Goal: Task Accomplishment & Management: Complete application form

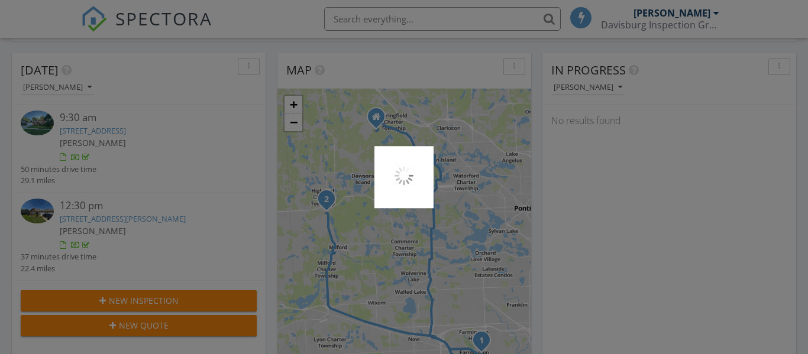
click at [645, 301] on div at bounding box center [404, 177] width 808 height 354
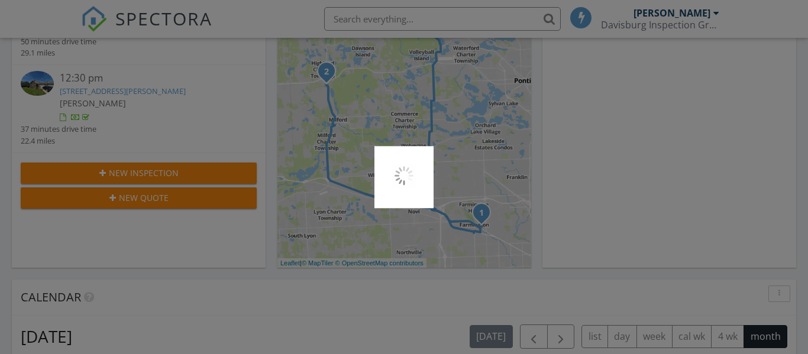
scroll to position [11, 0]
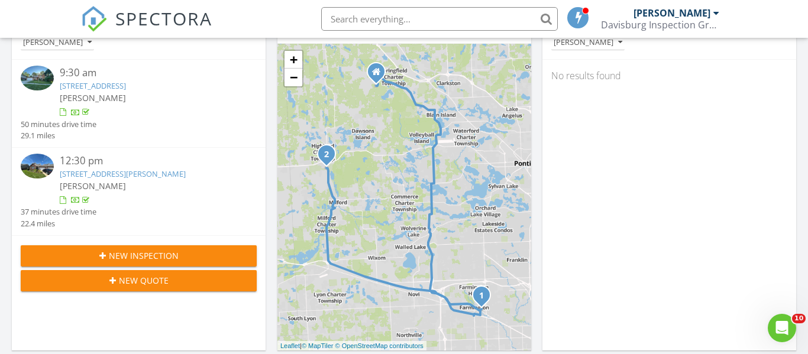
click at [128, 257] on span "New Inspection" at bounding box center [144, 255] width 70 height 12
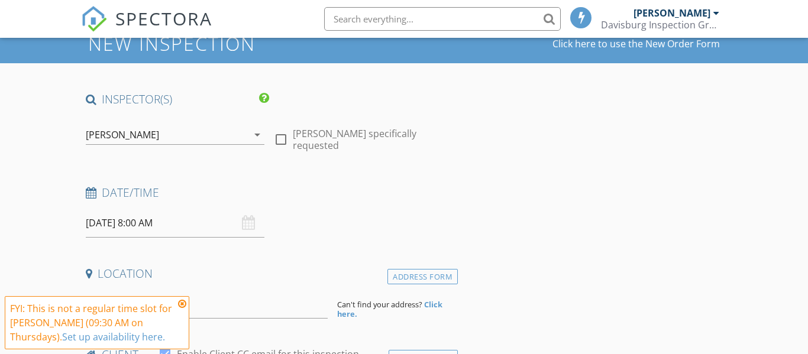
scroll to position [48, 0]
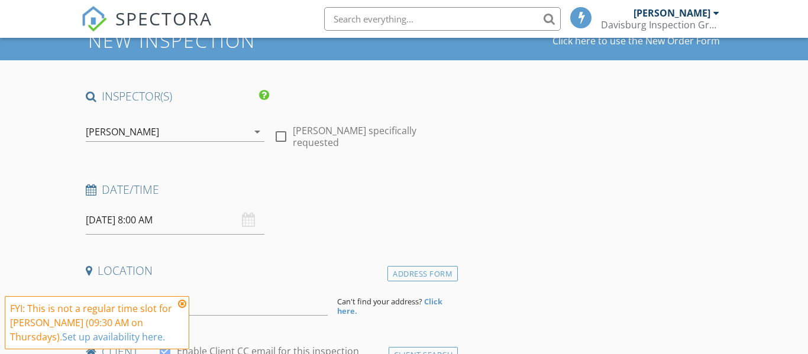
click at [147, 231] on input "08/28/2025 8:00 AM" at bounding box center [175, 220] width 179 height 29
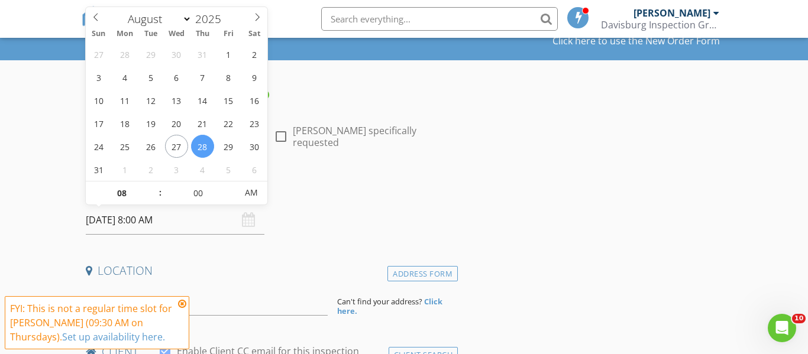
scroll to position [0, 0]
type input "09"
type input "08/28/2025 9:00 AM"
click at [155, 184] on span at bounding box center [154, 187] width 8 height 12
type input "10"
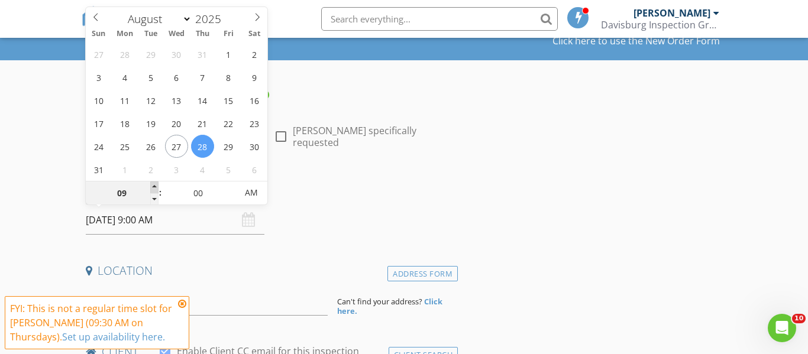
type input "08/28/2025 10:00 AM"
click at [155, 184] on span at bounding box center [154, 187] width 8 height 12
type input "11"
type input "08/28/2025 11:00 AM"
click at [155, 184] on span at bounding box center [154, 187] width 8 height 12
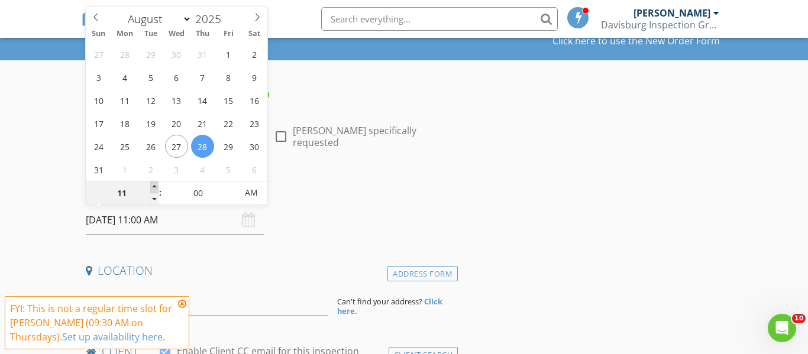
type input "12"
type input "08/28/2025 12:00 PM"
click at [155, 184] on span at bounding box center [154, 187] width 8 height 12
type input "01"
type input "[DATE] 1:00 PM"
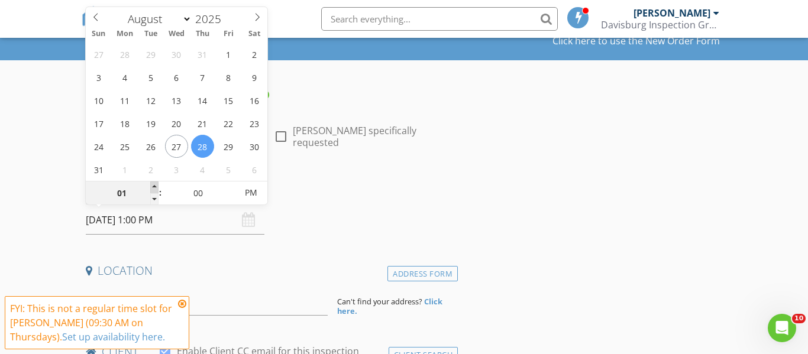
click at [155, 184] on span at bounding box center [154, 187] width 8 height 12
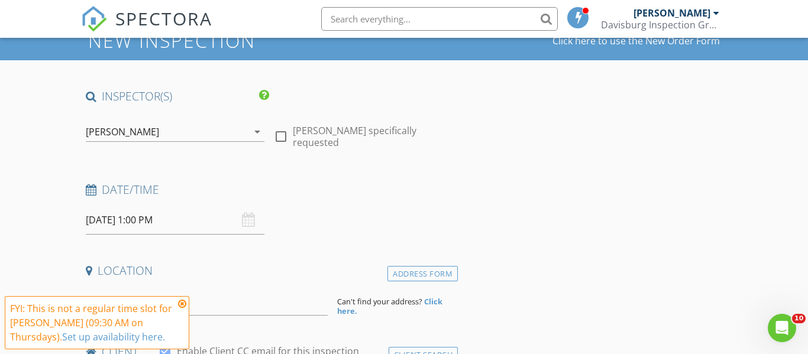
click at [182, 304] on icon at bounding box center [182, 303] width 8 height 9
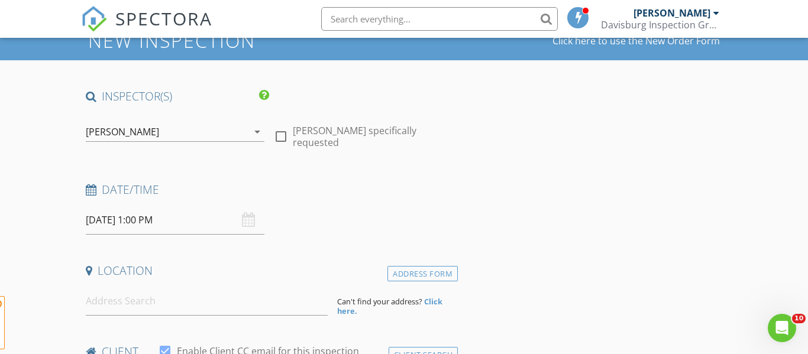
click at [167, 305] on span "FYI: This is not a regular time slot for Ryan Paternoster (09:30 AM on Thursday…" at bounding box center [97, 322] width 184 height 53
click at [167, 304] on input at bounding box center [207, 301] width 242 height 29
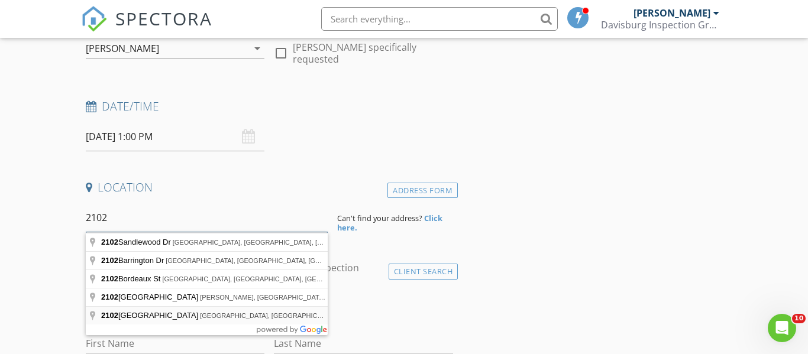
scroll to position [141, 0]
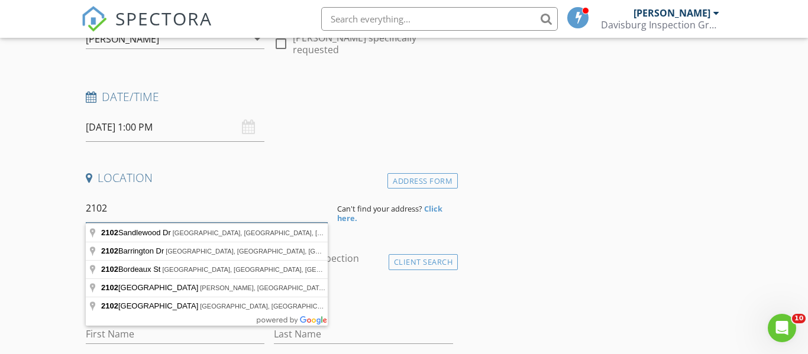
click at [156, 209] on input "2102" at bounding box center [207, 208] width 242 height 29
type input "2102 Belle River Road, East China Township, MI, USA"
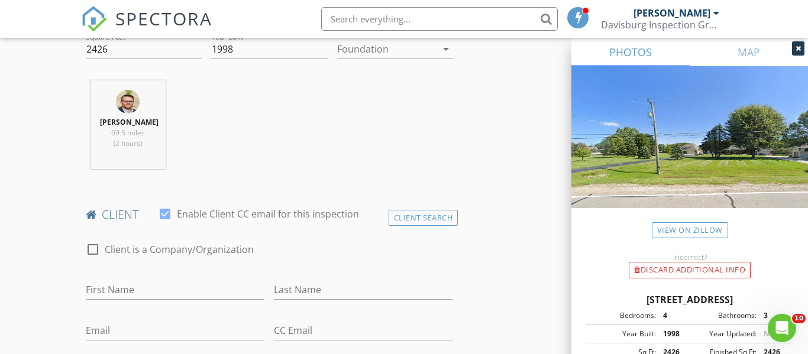
scroll to position [616, 0]
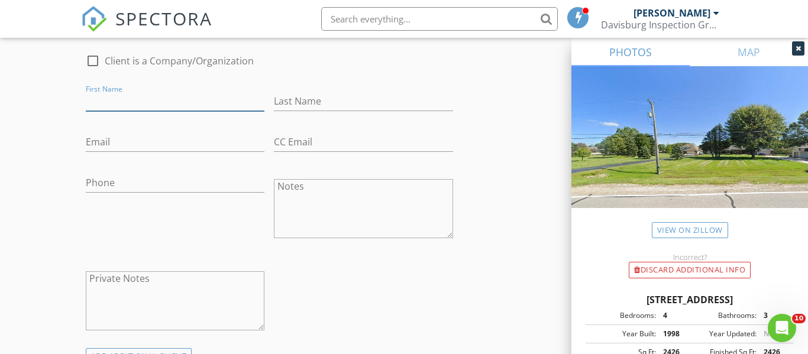
click at [132, 111] on input "First Name" at bounding box center [175, 102] width 179 height 20
type input "[PERSON_NAME]"
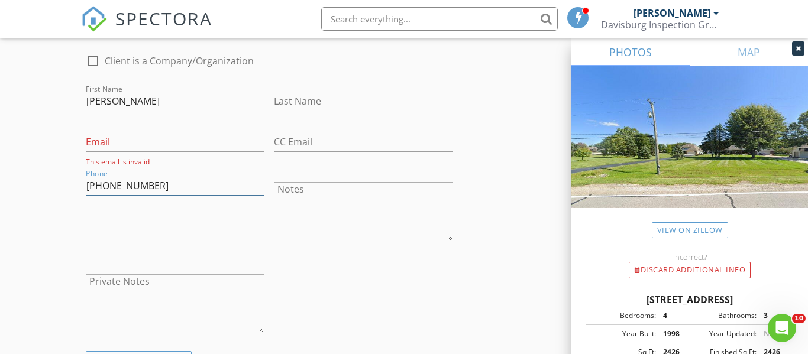
type input "[PHONE_NUMBER]"
click at [133, 152] on input "Email" at bounding box center [175, 142] width 179 height 20
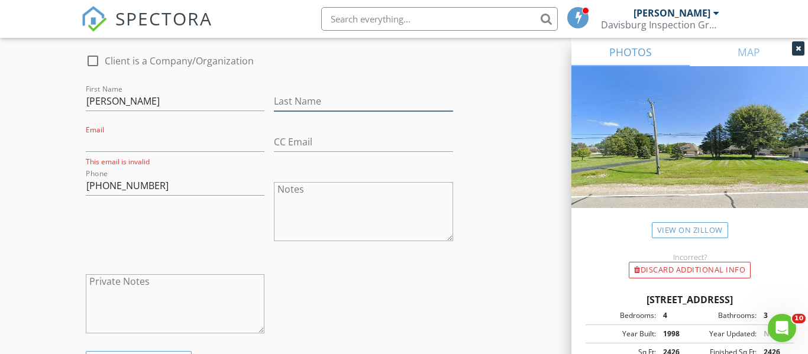
click at [329, 110] on input "Last Name" at bounding box center [363, 102] width 179 height 20
type input "[PERSON_NAME]"
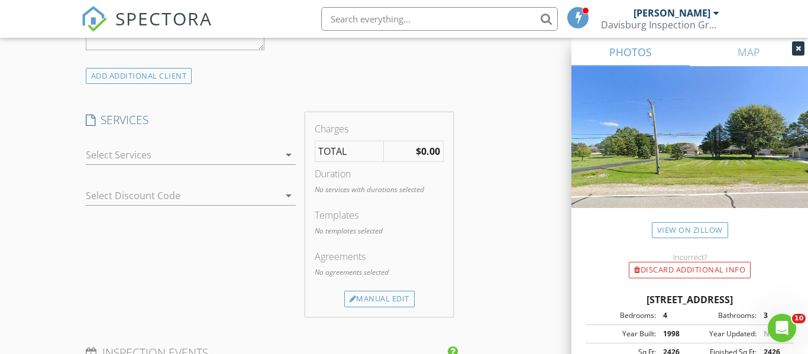
scroll to position [895, 0]
type input "[EMAIL_ADDRESS][DOMAIN_NAME]"
click at [236, 162] on div at bounding box center [183, 156] width 194 height 19
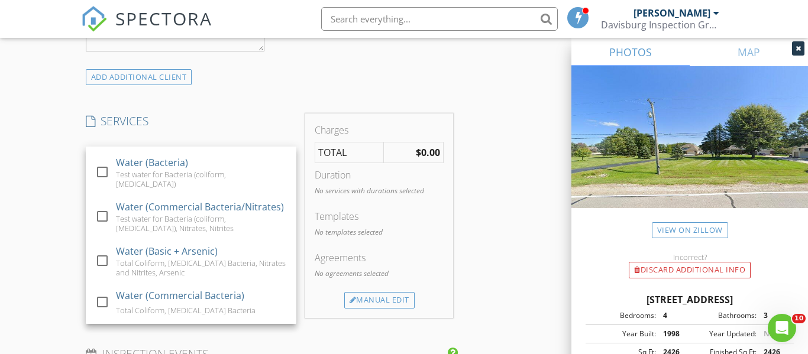
scroll to position [480, 0]
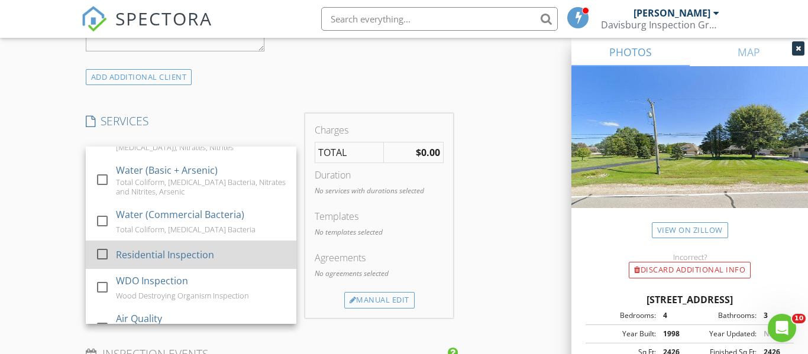
click at [225, 243] on div "Residential Inspection" at bounding box center [201, 255] width 171 height 24
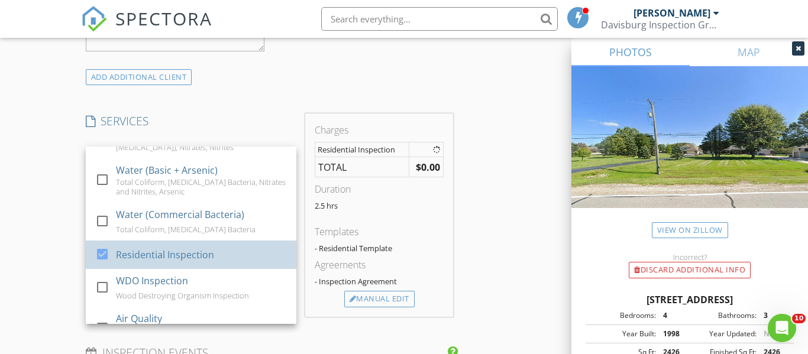
click at [531, 184] on div "INSPECTOR(S) check_box Ryan Paternoster PRIMARY Ryan Paternoster arrow_drop_dow…" at bounding box center [404, 231] width 646 height 1978
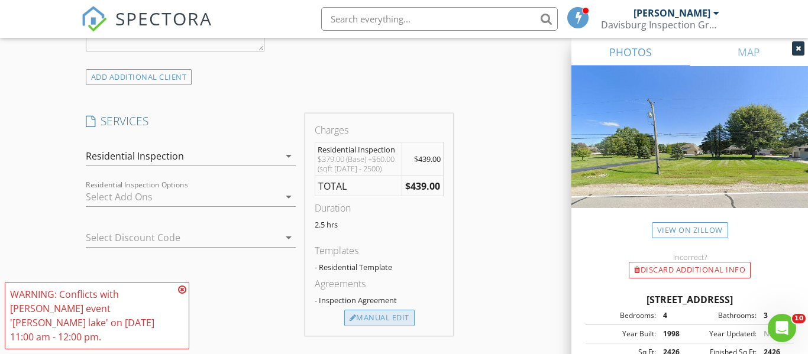
click at [380, 326] on div "Manual Edit" at bounding box center [379, 318] width 70 height 17
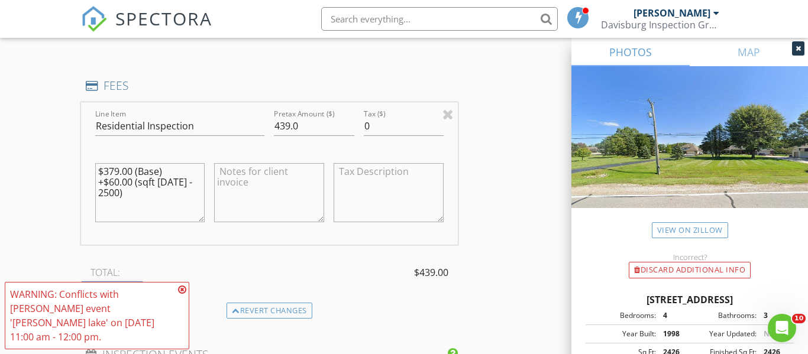
scroll to position [1064, 0]
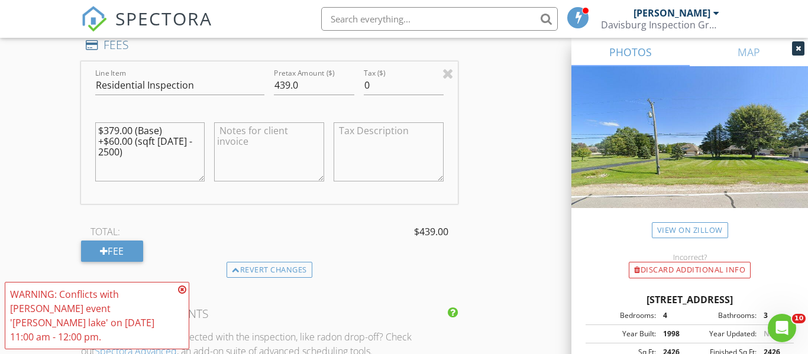
click at [111, 150] on textarea "$379.00 (Base) +$60.00 (sqft 2001 - 2500)" at bounding box center [150, 151] width 110 height 59
type textarea "$379.00 (Base) +$80.00 (sqft [DATE] - 2500)"
click at [285, 94] on input "439.0" at bounding box center [314, 86] width 80 height 20
type input "459.0"
click at [524, 144] on div "INSPECTOR(S) check_box Ryan Paternoster PRIMARY Ryan Paternoster arrow_drop_dow…" at bounding box center [404, 127] width 646 height 2108
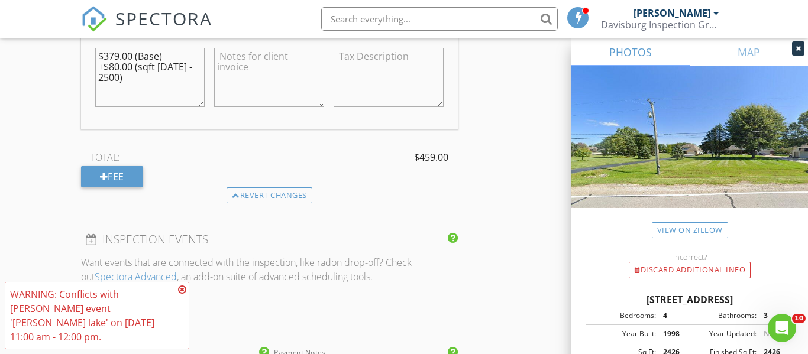
scroll to position [1320, 0]
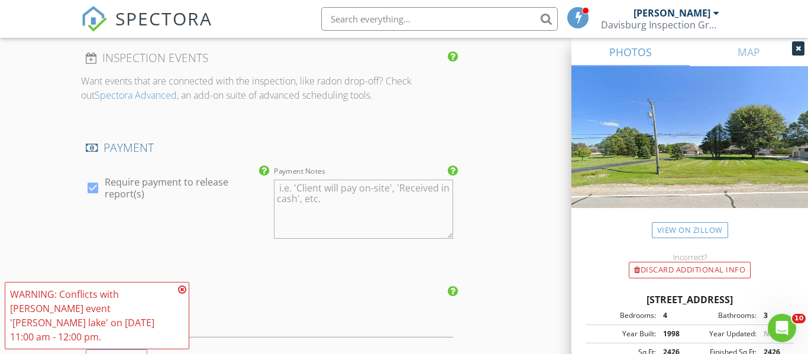
click at [180, 294] on icon at bounding box center [182, 289] width 8 height 9
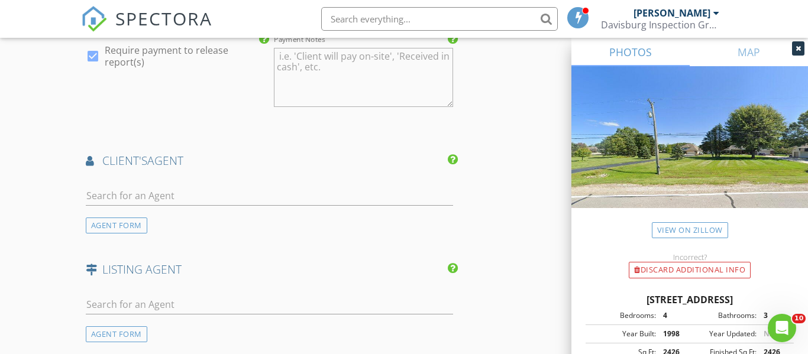
scroll to position [1478, 0]
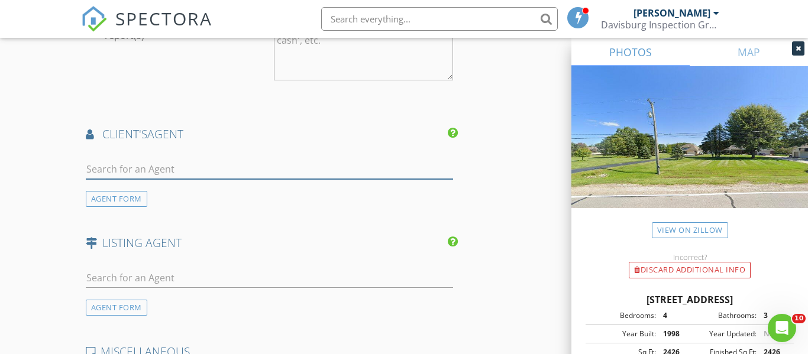
click at [222, 179] on input "text" at bounding box center [269, 170] width 367 height 20
type input "Dave"
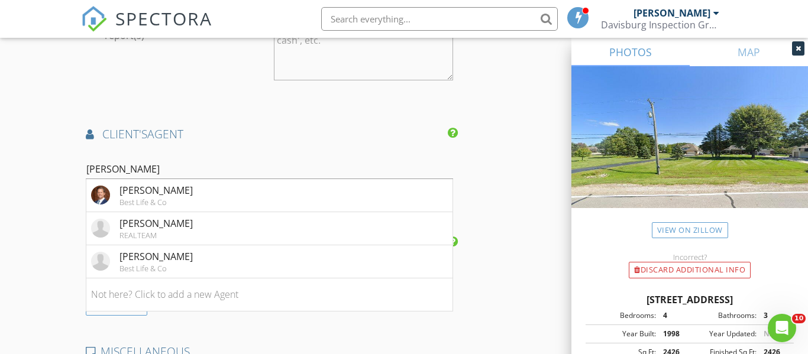
click at [166, 264] on div "[PERSON_NAME]" at bounding box center [155, 256] width 73 height 14
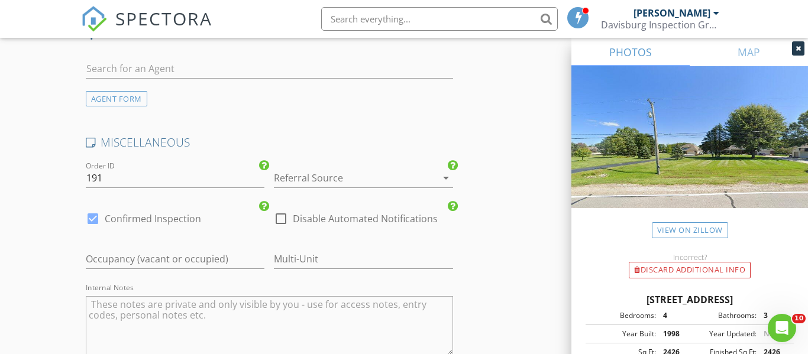
scroll to position [1989, 0]
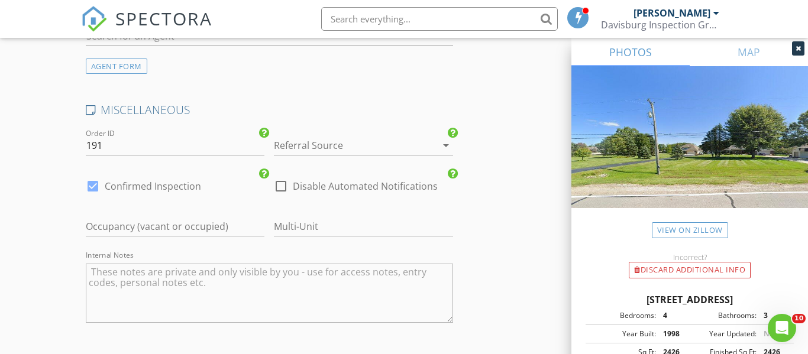
click at [385, 155] on div at bounding box center [347, 145] width 146 height 19
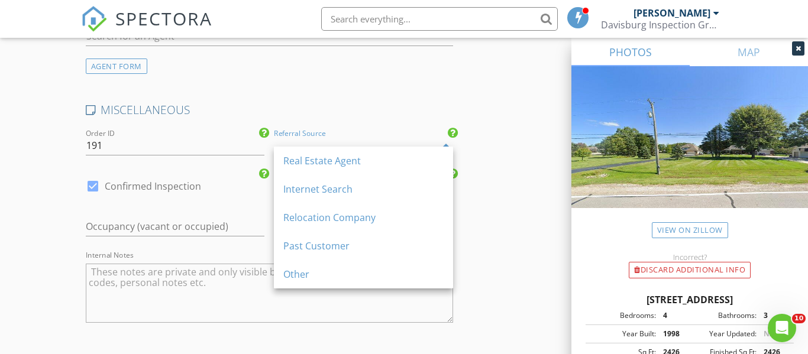
click at [385, 155] on div "Real Estate Agent" at bounding box center [363, 161] width 160 height 14
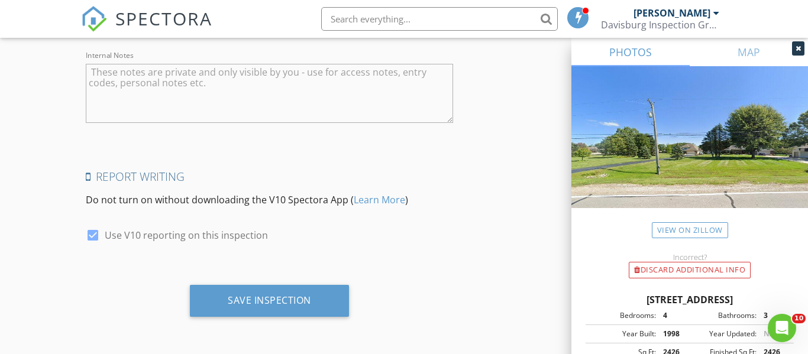
scroll to position [2200, 0]
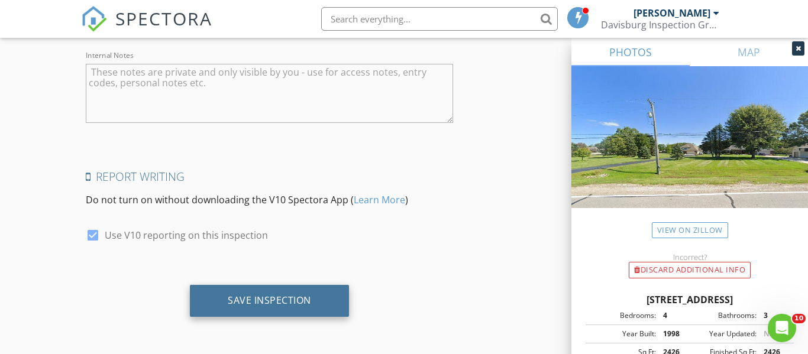
click at [313, 297] on div "Save Inspection" at bounding box center [269, 301] width 159 height 32
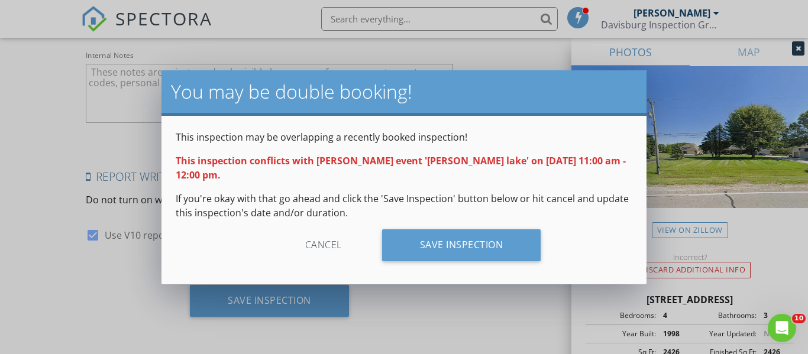
click at [320, 236] on div "Cancel" at bounding box center [323, 245] width 112 height 32
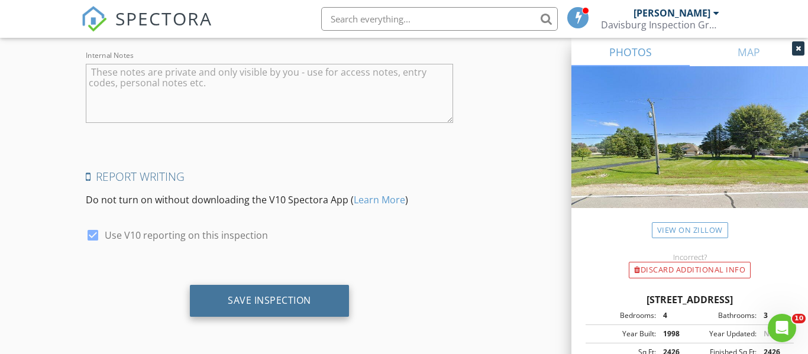
click at [283, 295] on div "Save Inspection" at bounding box center [269, 300] width 83 height 12
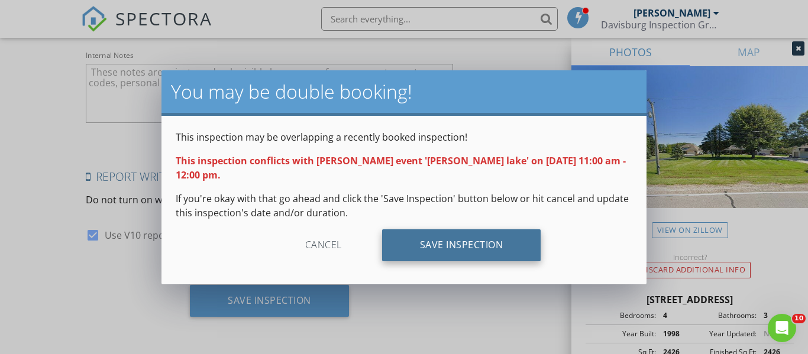
click at [471, 251] on div "Save Inspection" at bounding box center [461, 245] width 159 height 32
